Goal: Check status: Check status

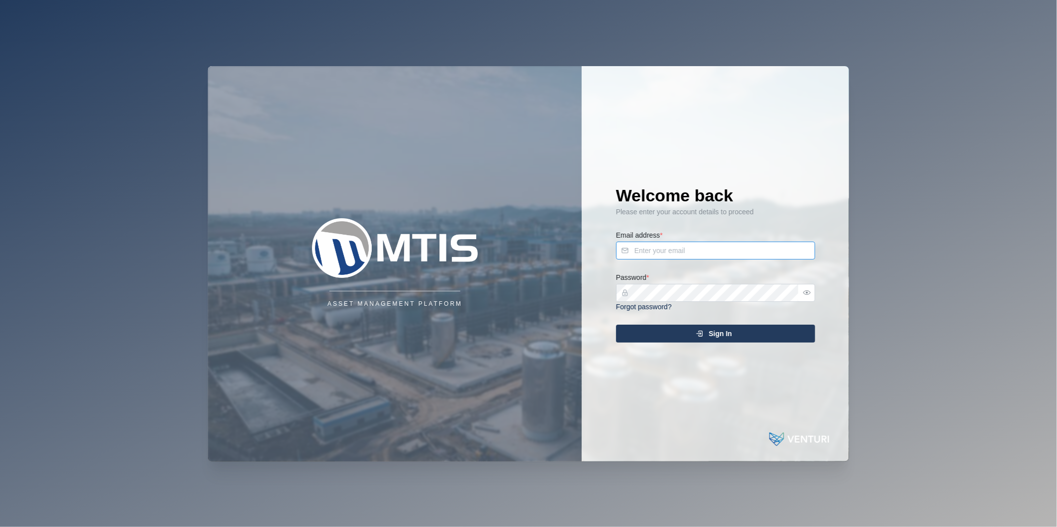
type input "[PERSON_NAME][EMAIL_ADDRESS][DOMAIN_NAME]"
click at [674, 329] on div "Sign In" at bounding box center [714, 333] width 183 height 17
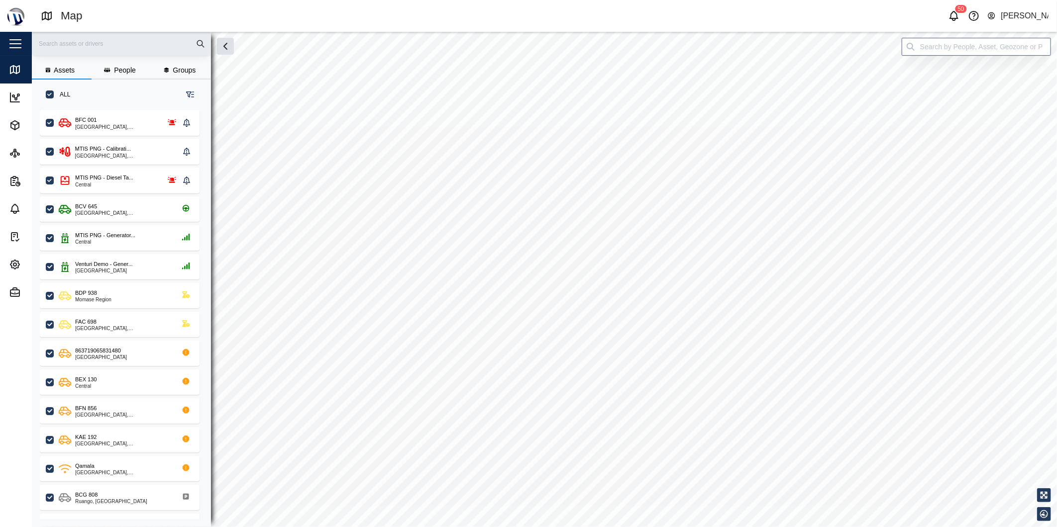
checkbox input "true"
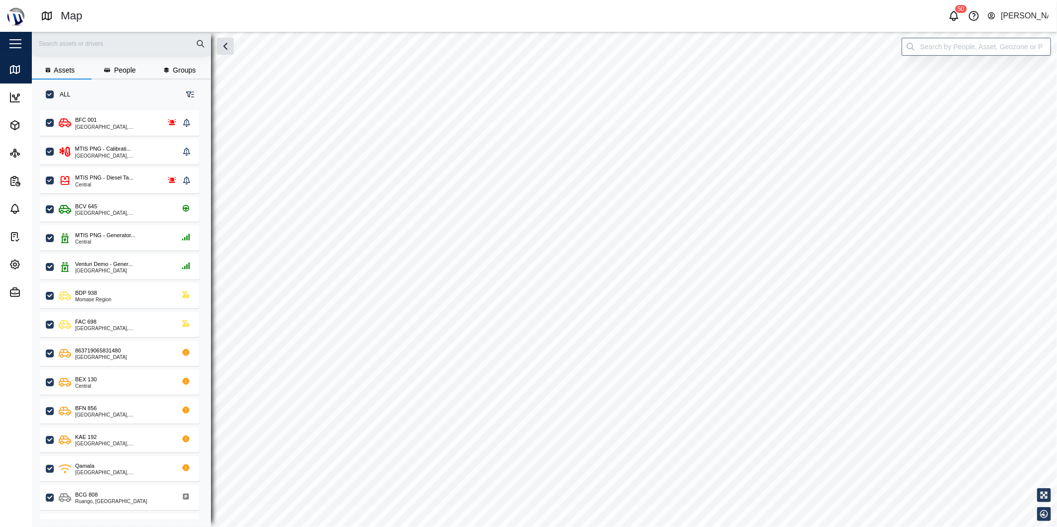
checkbox input "true"
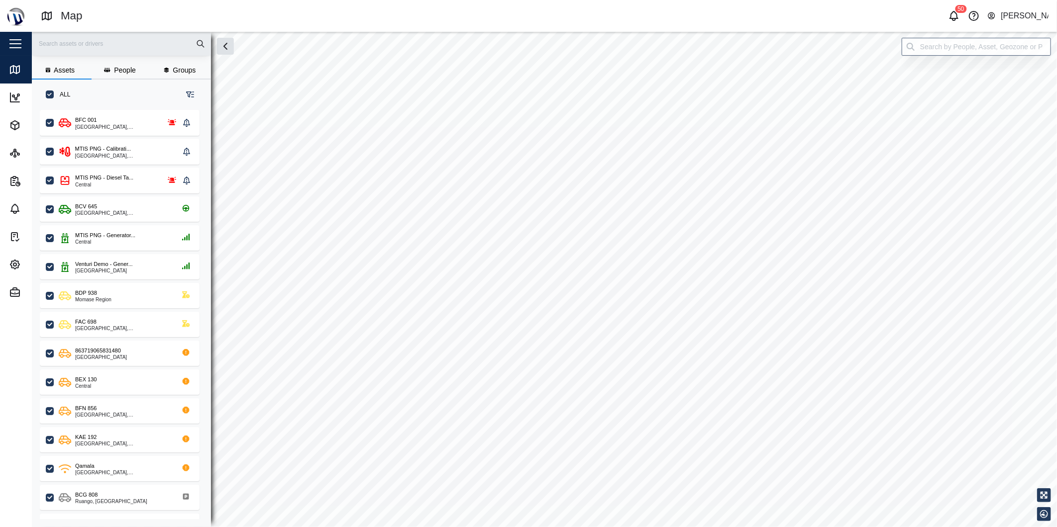
checkbox input "true"
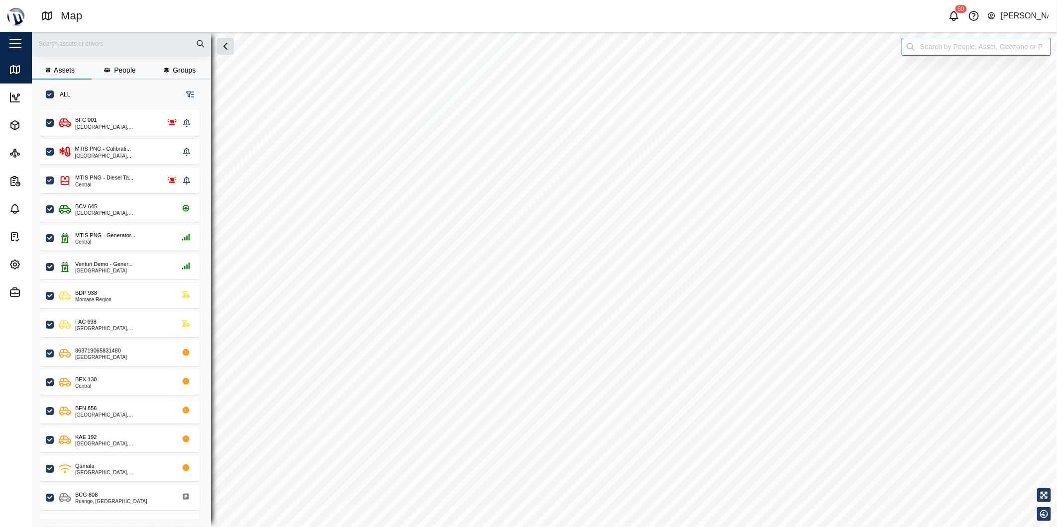
checkbox input "true"
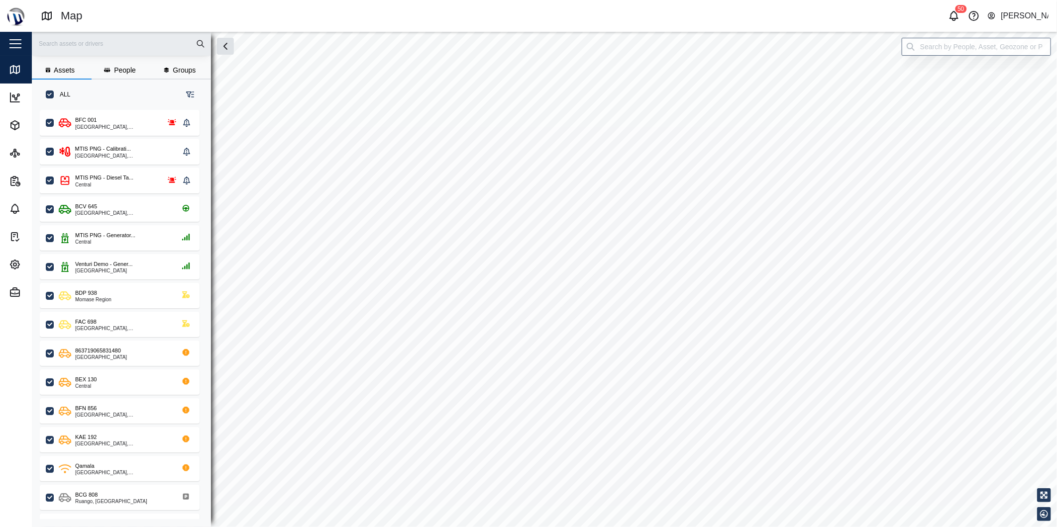
checkbox input "true"
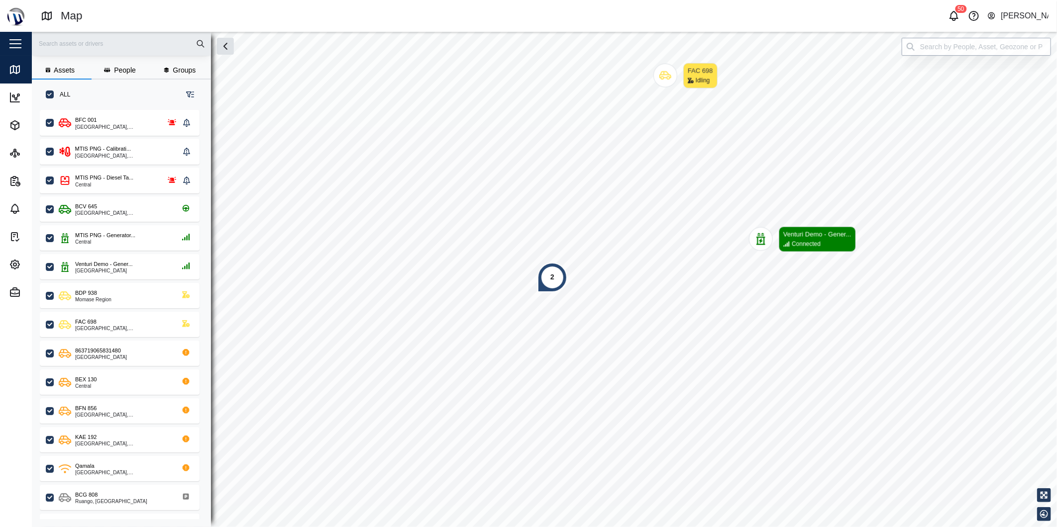
click at [946, 52] on input "search" at bounding box center [976, 47] width 149 height 18
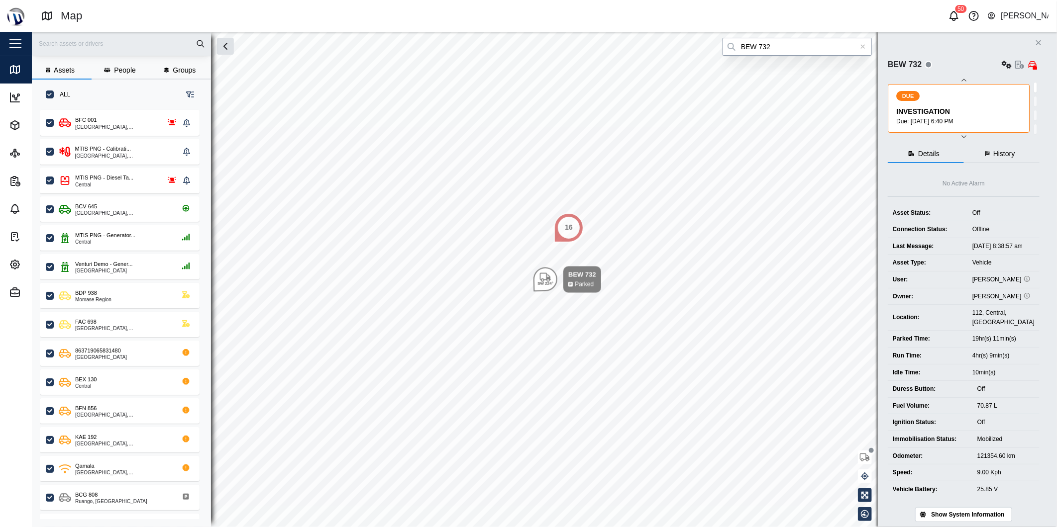
type input "BEW 732"
click at [859, 46] on div at bounding box center [863, 47] width 18 height 18
click at [851, 47] on input "search" at bounding box center [797, 47] width 149 height 18
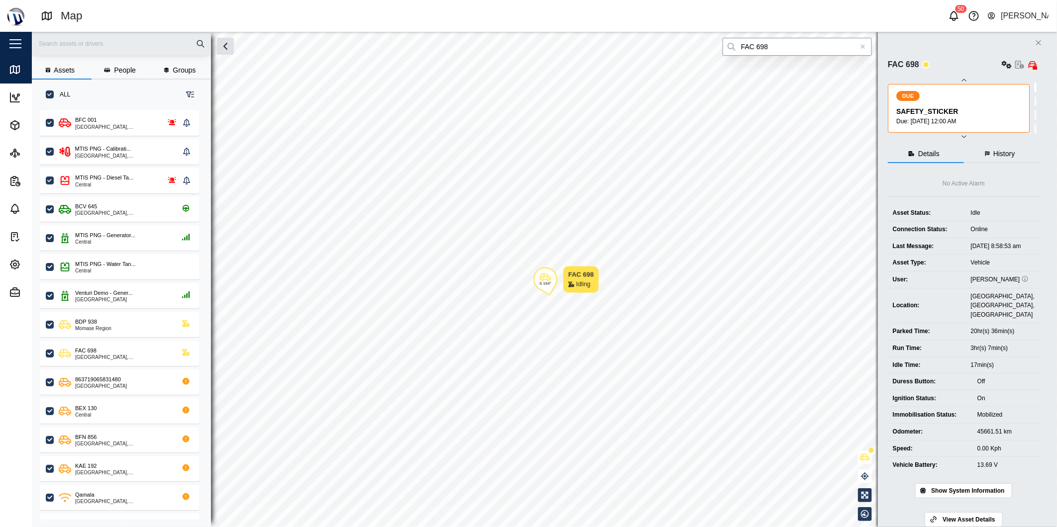
type input "FAC 698"
